Goal: Task Accomplishment & Management: Manage account settings

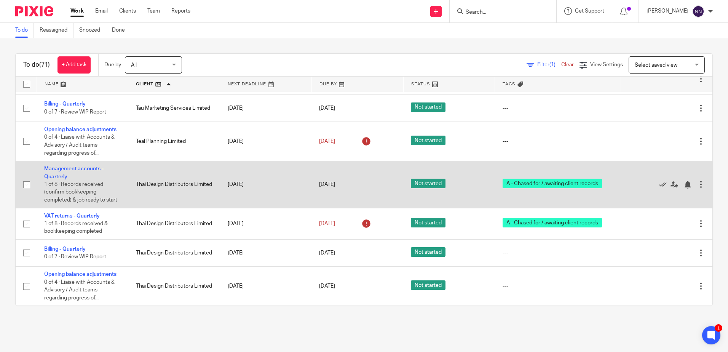
scroll to position [2332, 0]
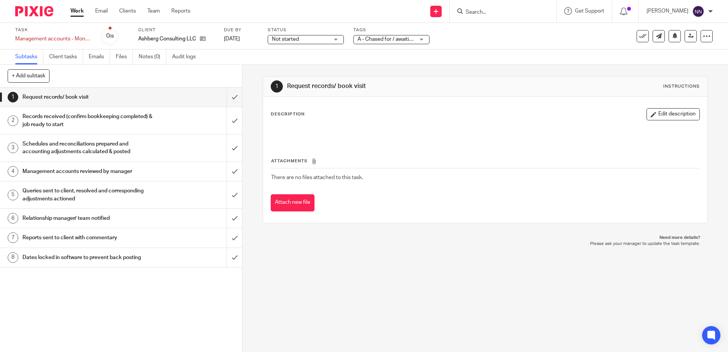
click at [339, 41] on div "Not started Not started" at bounding box center [306, 39] width 76 height 9
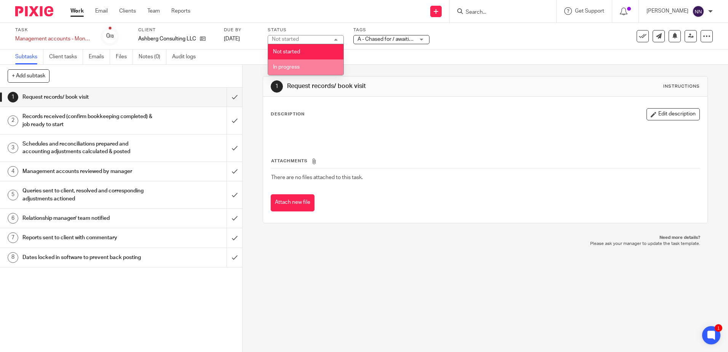
click at [291, 64] on span "In progress" at bounding box center [286, 66] width 27 height 5
click at [368, 36] on span "A - Chased for / awaiting client records" at bounding box center [386, 39] width 57 height 8
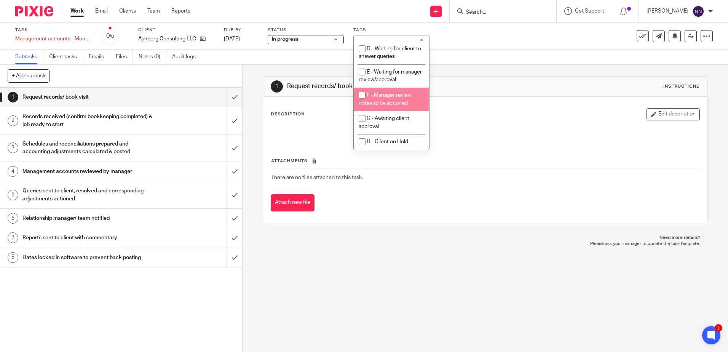
scroll to position [80, 0]
click at [363, 119] on input "checkbox" at bounding box center [362, 118] width 14 height 14
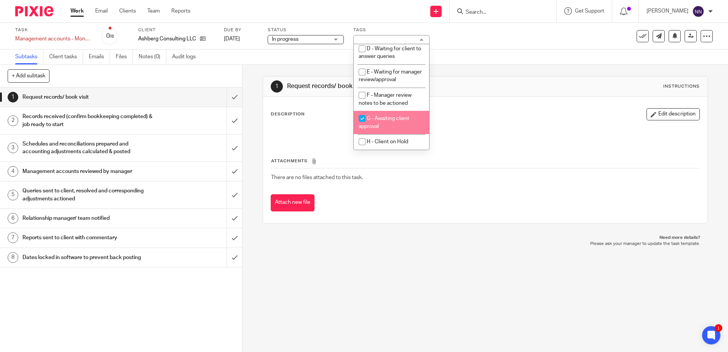
checkbox input "true"
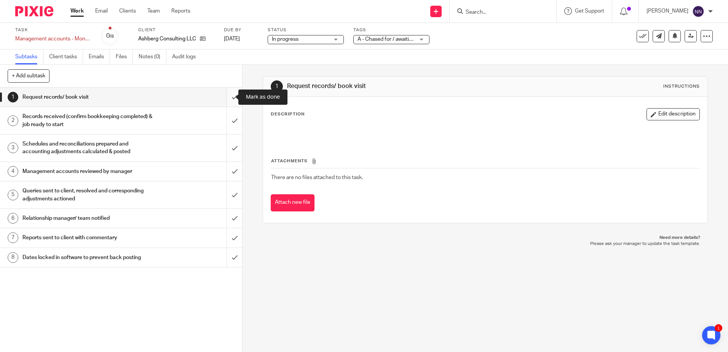
click at [223, 96] on input "submit" at bounding box center [121, 97] width 242 height 19
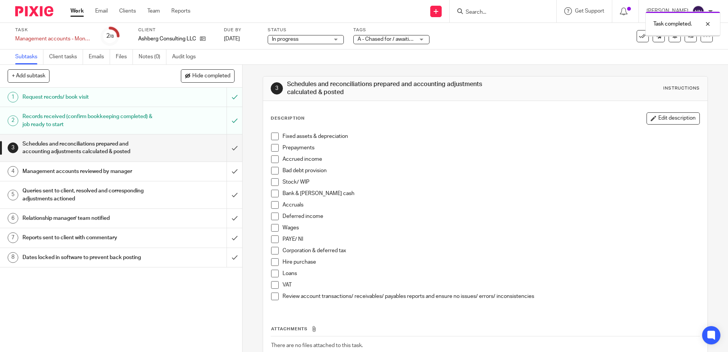
click at [229, 145] on input "submit" at bounding box center [121, 147] width 242 height 27
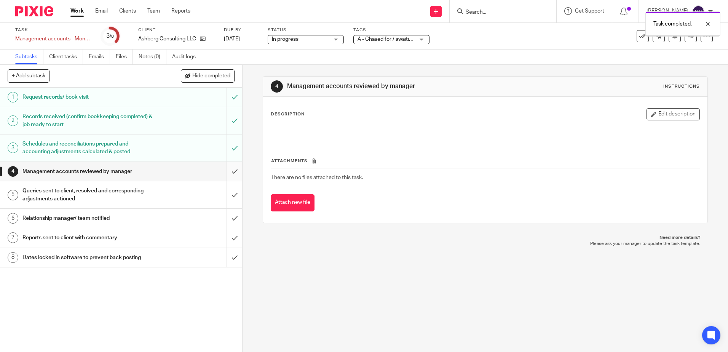
drag, startPoint x: 0, startPoint y: 0, endPoint x: 226, endPoint y: 169, distance: 282.5
click at [227, 168] on input "submit" at bounding box center [121, 171] width 242 height 19
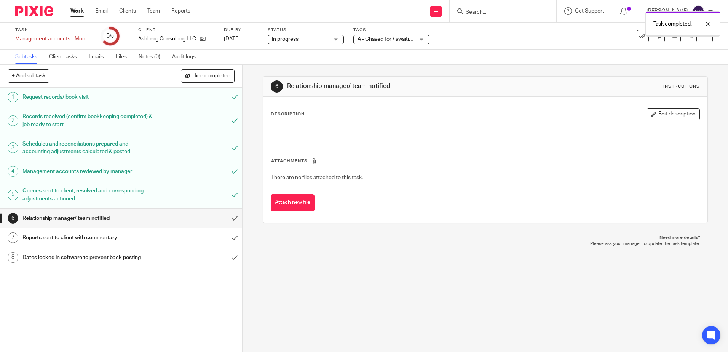
click at [229, 221] on input "submit" at bounding box center [121, 218] width 242 height 19
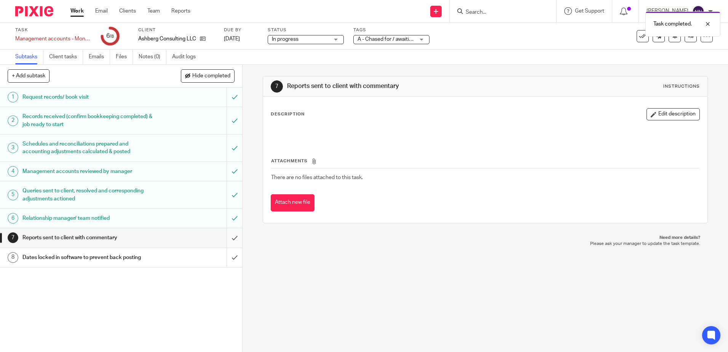
click at [227, 240] on input "submit" at bounding box center [121, 237] width 242 height 19
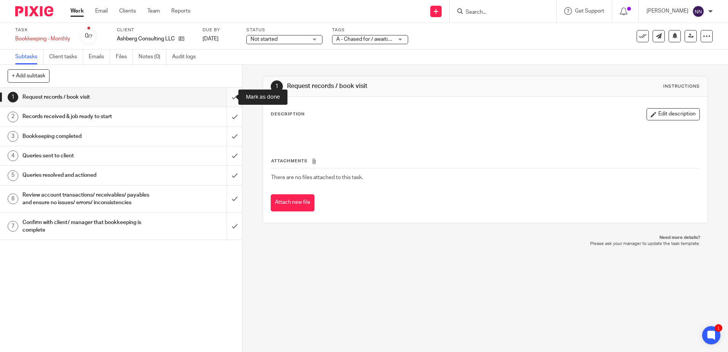
click at [232, 99] on input "submit" at bounding box center [121, 97] width 242 height 19
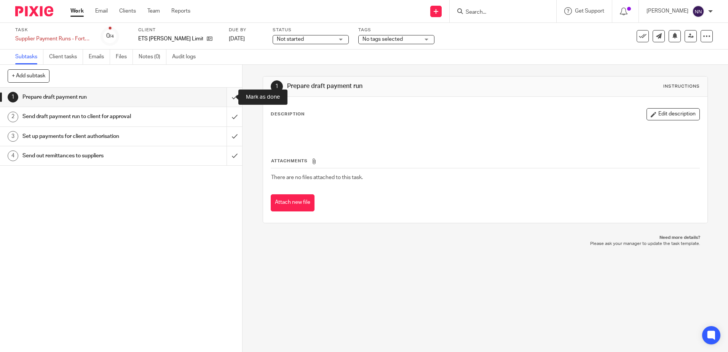
click at [227, 97] on input "submit" at bounding box center [121, 97] width 242 height 19
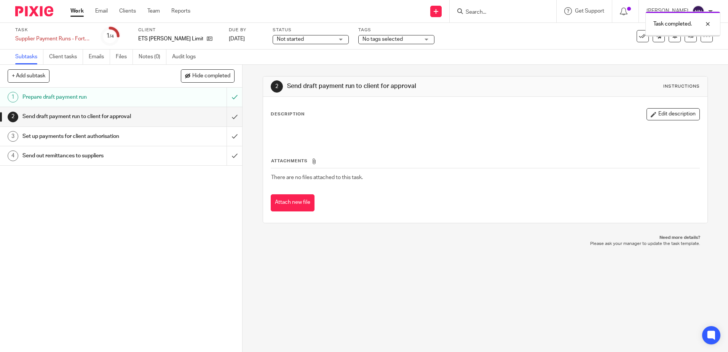
click at [228, 118] on input "submit" at bounding box center [121, 116] width 242 height 19
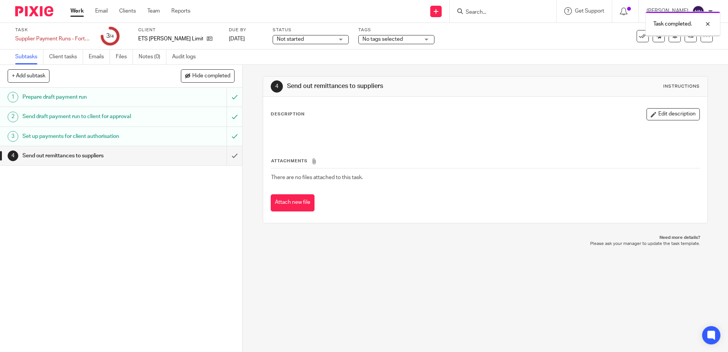
click at [226, 154] on input "submit" at bounding box center [121, 155] width 242 height 19
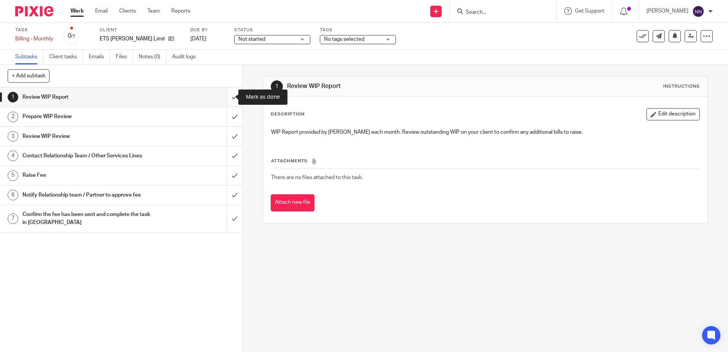
click at [227, 94] on input "submit" at bounding box center [121, 97] width 242 height 19
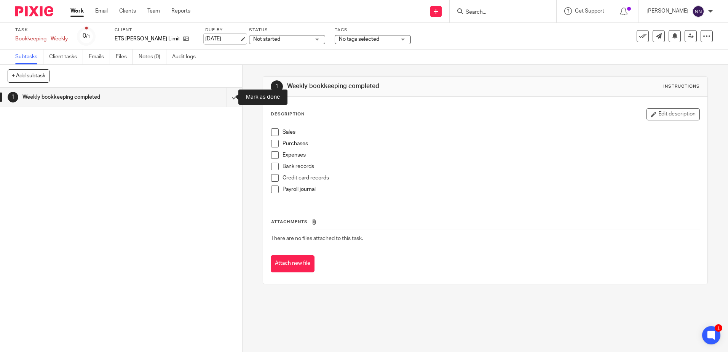
drag, startPoint x: 226, startPoint y: 94, endPoint x: 201, endPoint y: 36, distance: 63.0
click at [225, 94] on input "submit" at bounding box center [121, 97] width 242 height 19
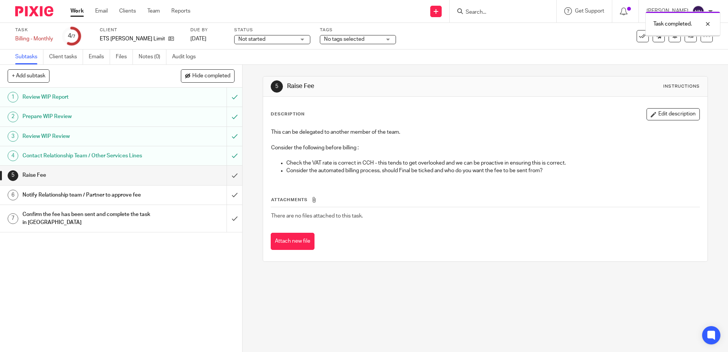
click at [225, 175] on input "submit" at bounding box center [121, 175] width 242 height 19
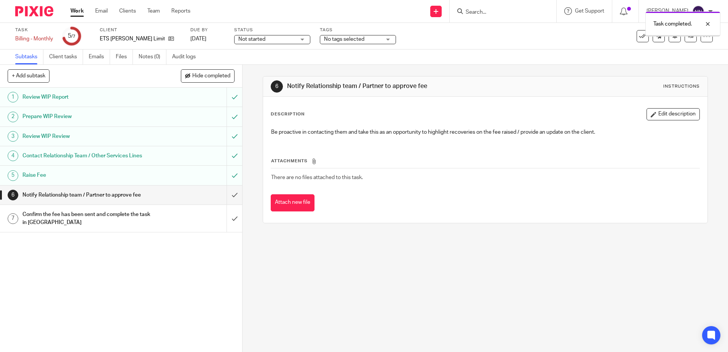
click at [224, 198] on input "submit" at bounding box center [121, 195] width 242 height 19
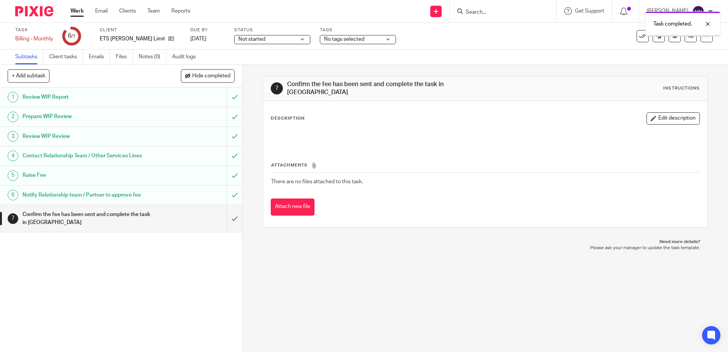
click at [226, 217] on input "submit" at bounding box center [121, 218] width 242 height 27
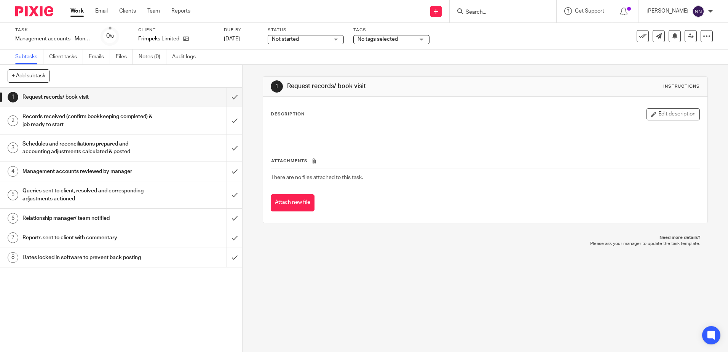
click at [382, 41] on span "No tags selected" at bounding box center [378, 39] width 40 height 5
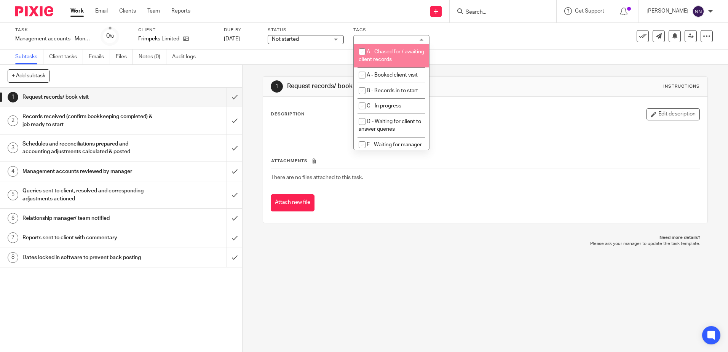
click at [360, 53] on input "checkbox" at bounding box center [362, 52] width 14 height 14
checkbox input "true"
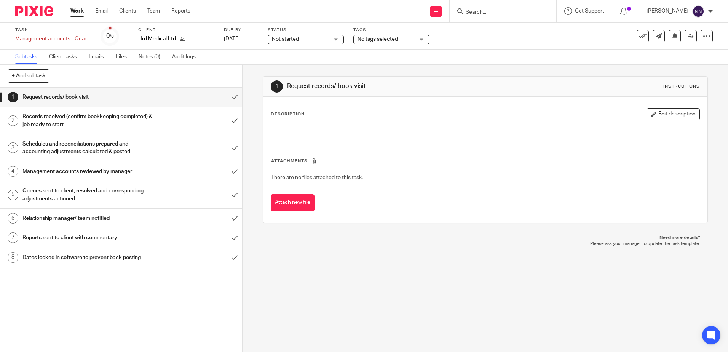
drag, startPoint x: 412, startPoint y: 38, endPoint x: 408, endPoint y: 41, distance: 5.2
click at [411, 39] on span "No tags selected" at bounding box center [386, 39] width 57 height 8
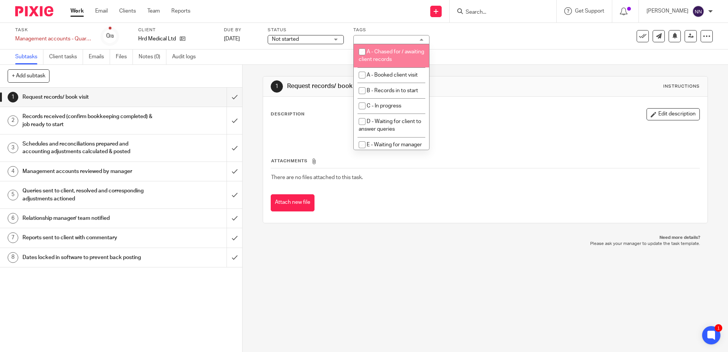
click at [363, 49] on input "checkbox" at bounding box center [362, 52] width 14 height 14
checkbox input "true"
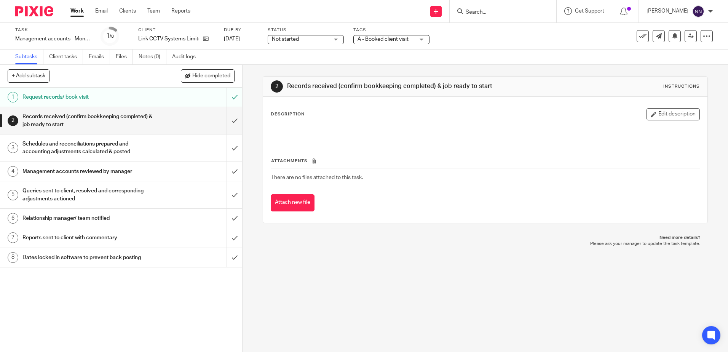
click at [293, 39] on span "Not started" at bounding box center [285, 39] width 27 height 5
drag, startPoint x: 281, startPoint y: 66, endPoint x: 312, endPoint y: 37, distance: 42.6
click at [280, 65] on span "In progress" at bounding box center [286, 66] width 27 height 5
click at [391, 37] on span "A - Booked client visit" at bounding box center [383, 39] width 51 height 5
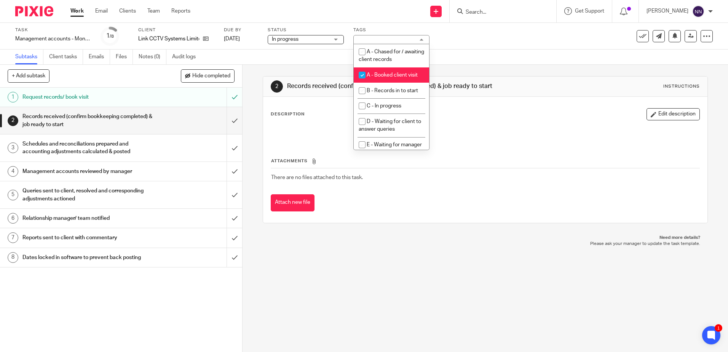
click at [362, 76] on input "checkbox" at bounding box center [362, 75] width 14 height 14
checkbox input "false"
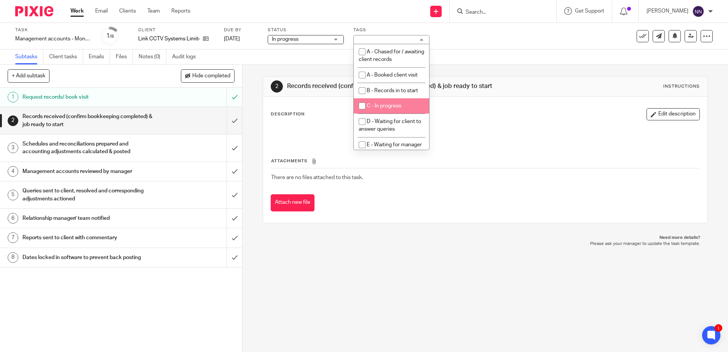
drag, startPoint x: 364, startPoint y: 105, endPoint x: 355, endPoint y: 97, distance: 12.1
click at [364, 105] on input "checkbox" at bounding box center [362, 106] width 14 height 14
checkbox input "true"
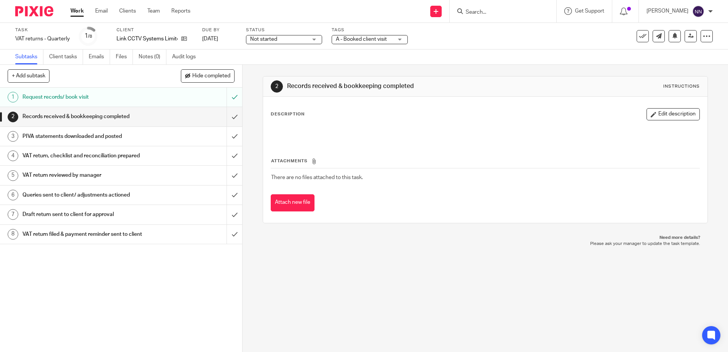
click at [304, 39] on span "Not started" at bounding box center [278, 39] width 57 height 8
click at [274, 66] on span "In progress" at bounding box center [264, 66] width 27 height 5
click at [362, 39] on span "A - Booked client visit" at bounding box center [361, 39] width 51 height 5
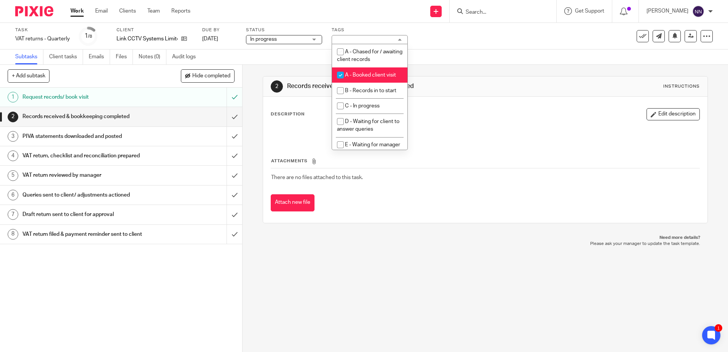
click at [341, 74] on input "checkbox" at bounding box center [340, 75] width 14 height 14
checkbox input "false"
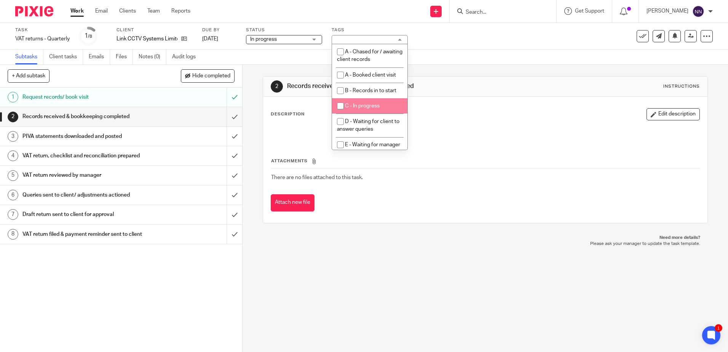
click at [340, 106] on input "checkbox" at bounding box center [340, 106] width 14 height 14
checkbox input "true"
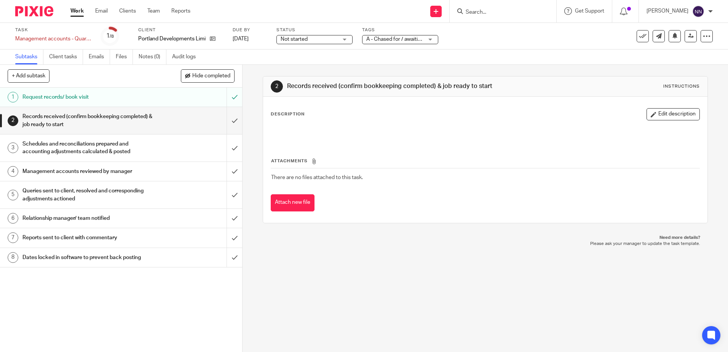
drag, startPoint x: 346, startPoint y: 36, endPoint x: 341, endPoint y: 38, distance: 5.1
click at [345, 36] on div "Not started Not started" at bounding box center [315, 39] width 76 height 9
drag, startPoint x: 302, startPoint y: 66, endPoint x: 291, endPoint y: 59, distance: 12.6
click at [300, 66] on span "In progress" at bounding box center [295, 66] width 27 height 5
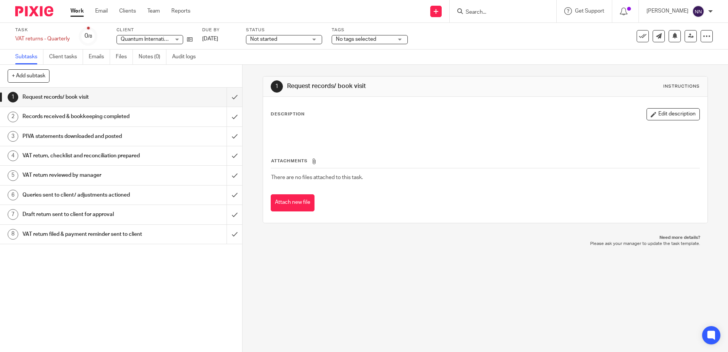
click at [380, 37] on span "No tags selected" at bounding box center [364, 39] width 57 height 8
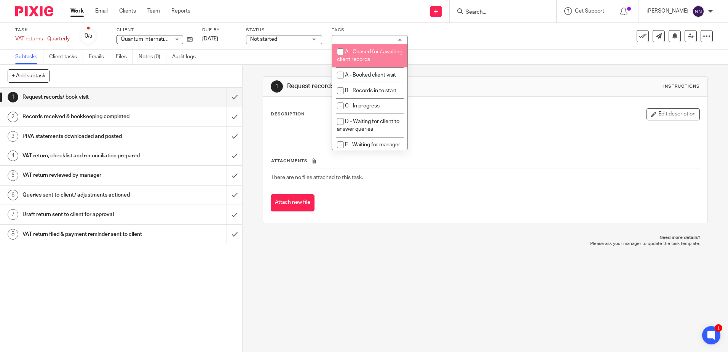
click at [341, 50] on input "checkbox" at bounding box center [340, 52] width 14 height 14
checkbox input "true"
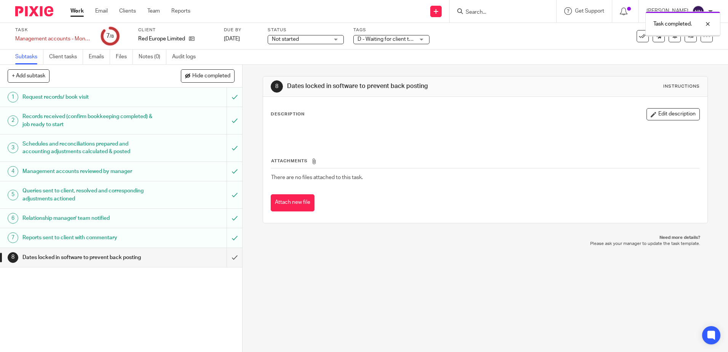
click at [226, 258] on input "submit" at bounding box center [121, 257] width 242 height 19
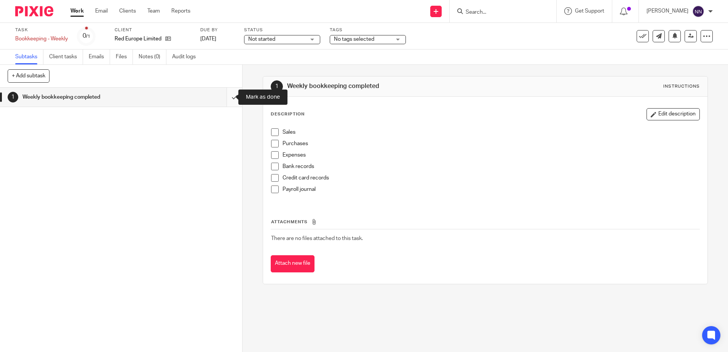
click at [227, 96] on input "submit" at bounding box center [121, 97] width 242 height 19
click at [230, 96] on input "submit" at bounding box center [121, 97] width 242 height 19
